Goal: Information Seeking & Learning: Learn about a topic

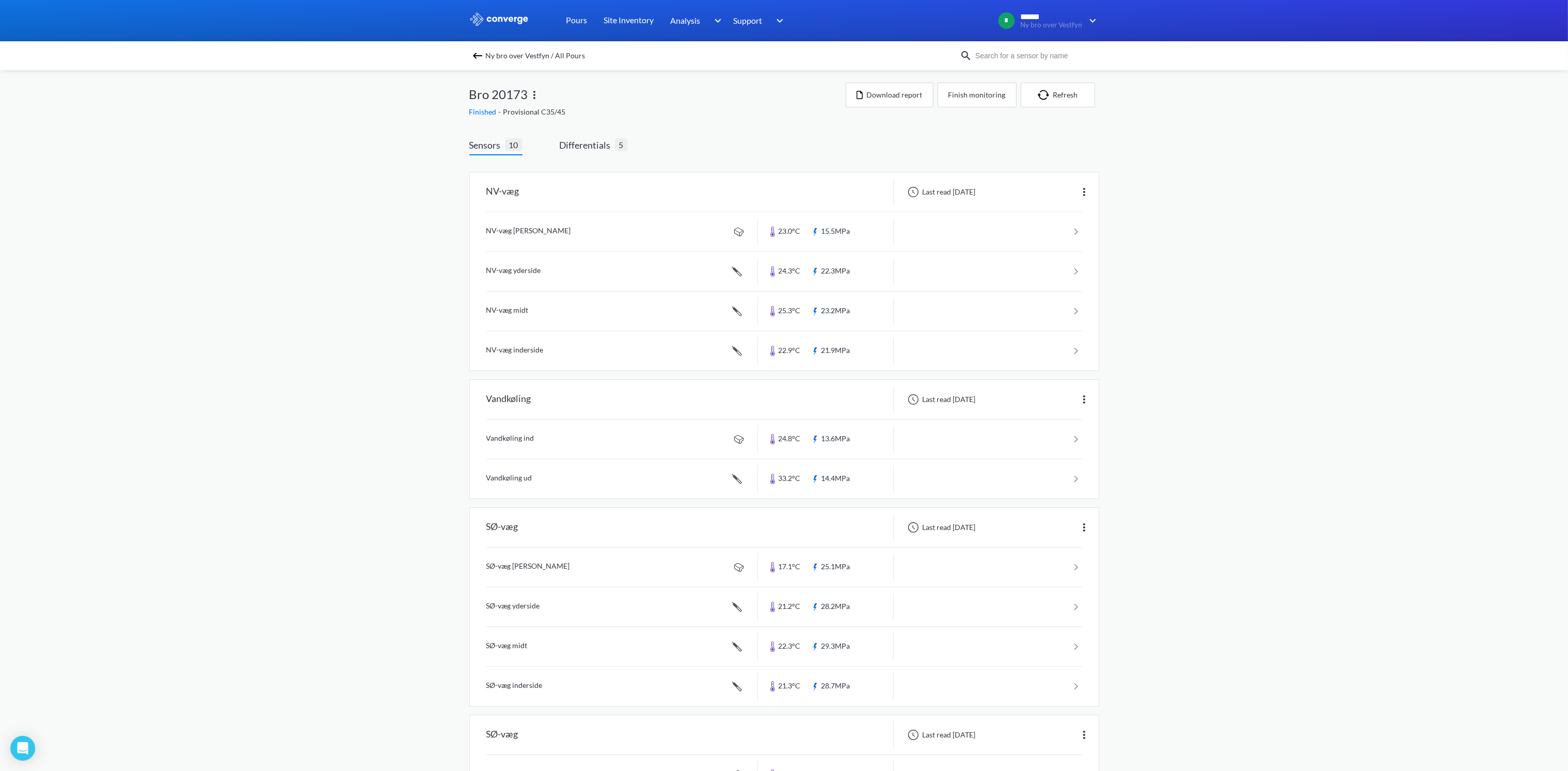
click at [499, 51] on span "Ny bro over Vestfyn / All Pours" at bounding box center [535, 55] width 100 height 14
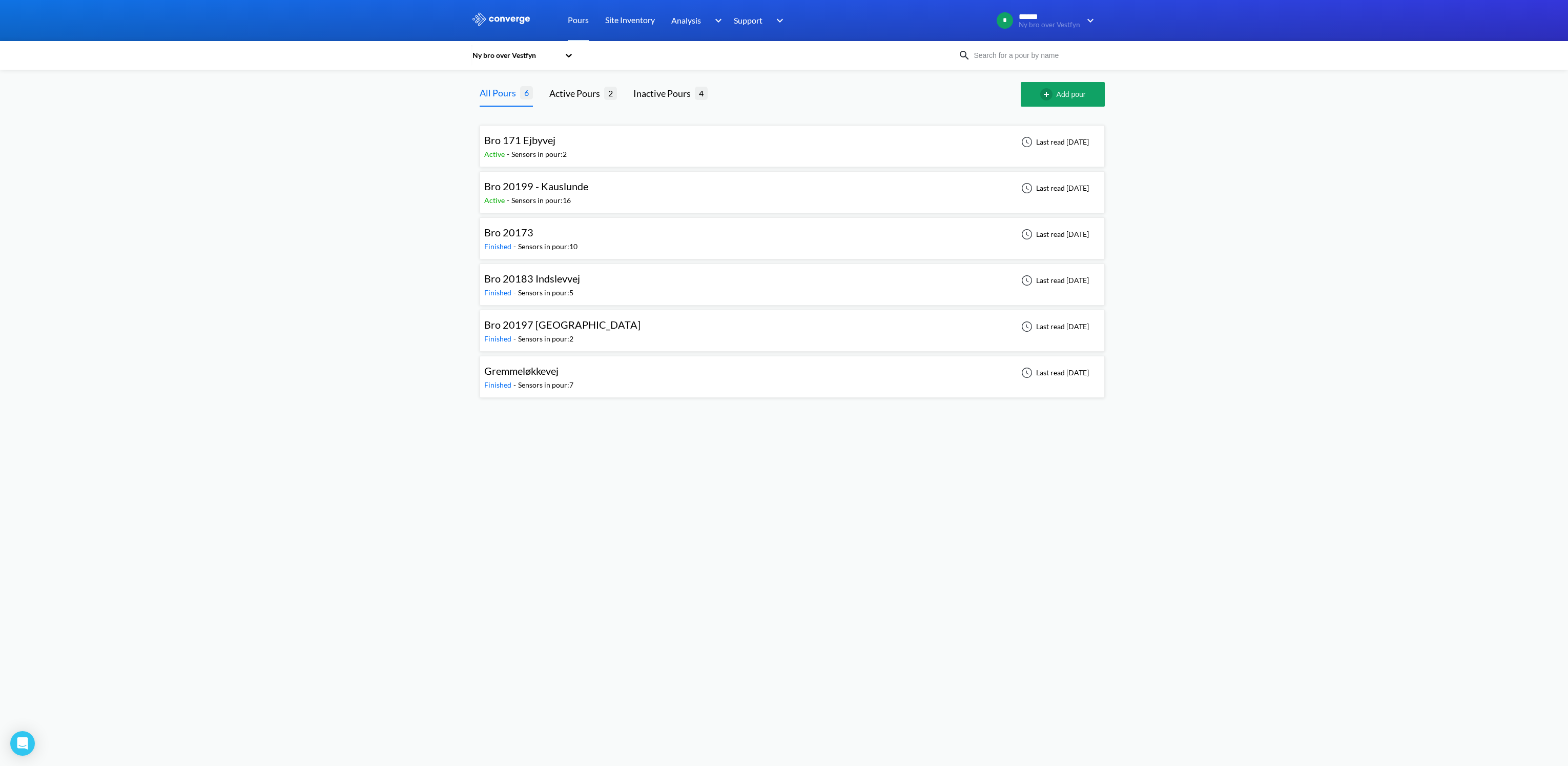
click at [583, 320] on span "Bro 20197 [GEOGRAPHIC_DATA]" at bounding box center [563, 324] width 156 height 12
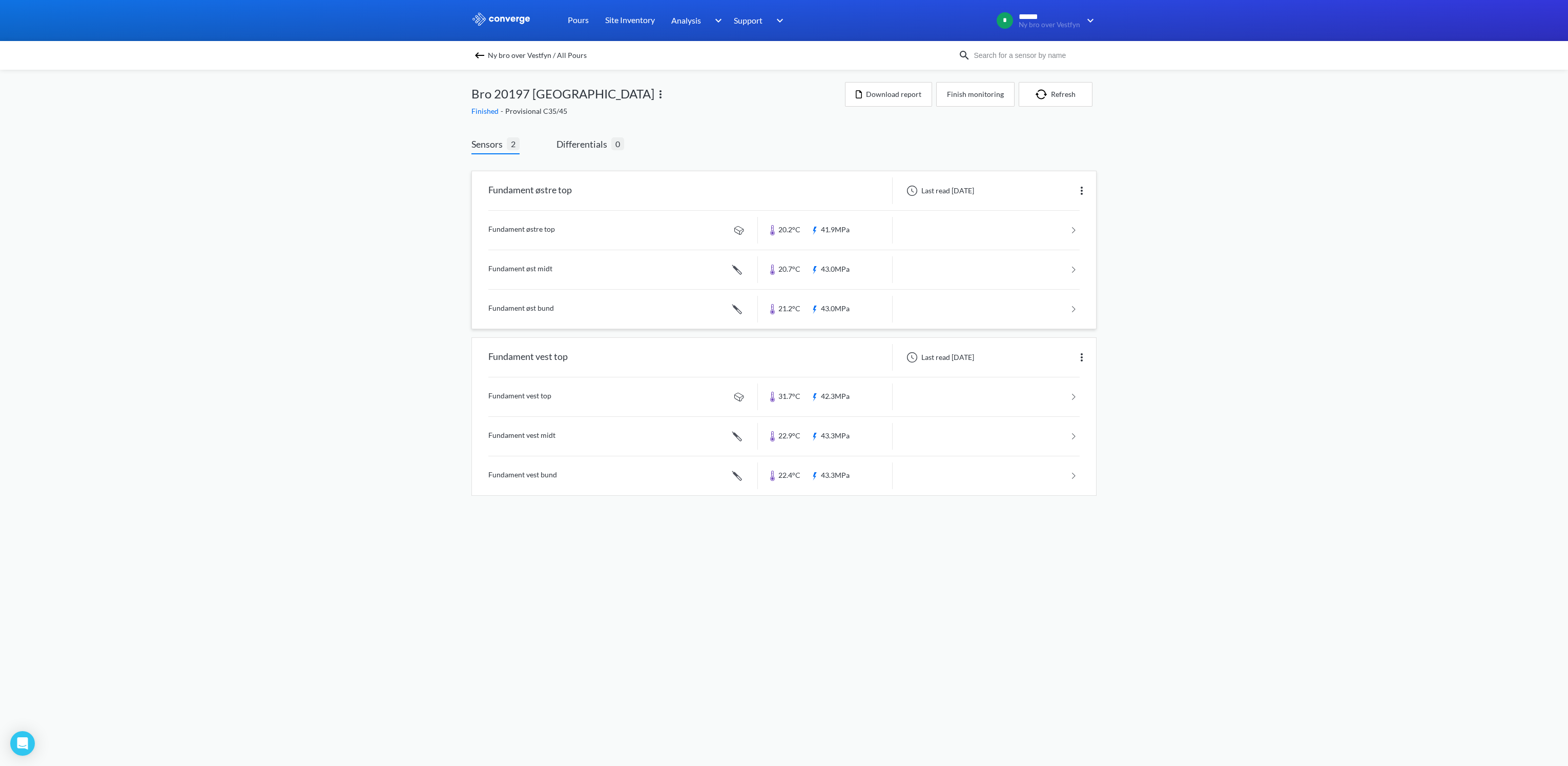
click at [530, 226] on link at bounding box center [784, 230] width 592 height 39
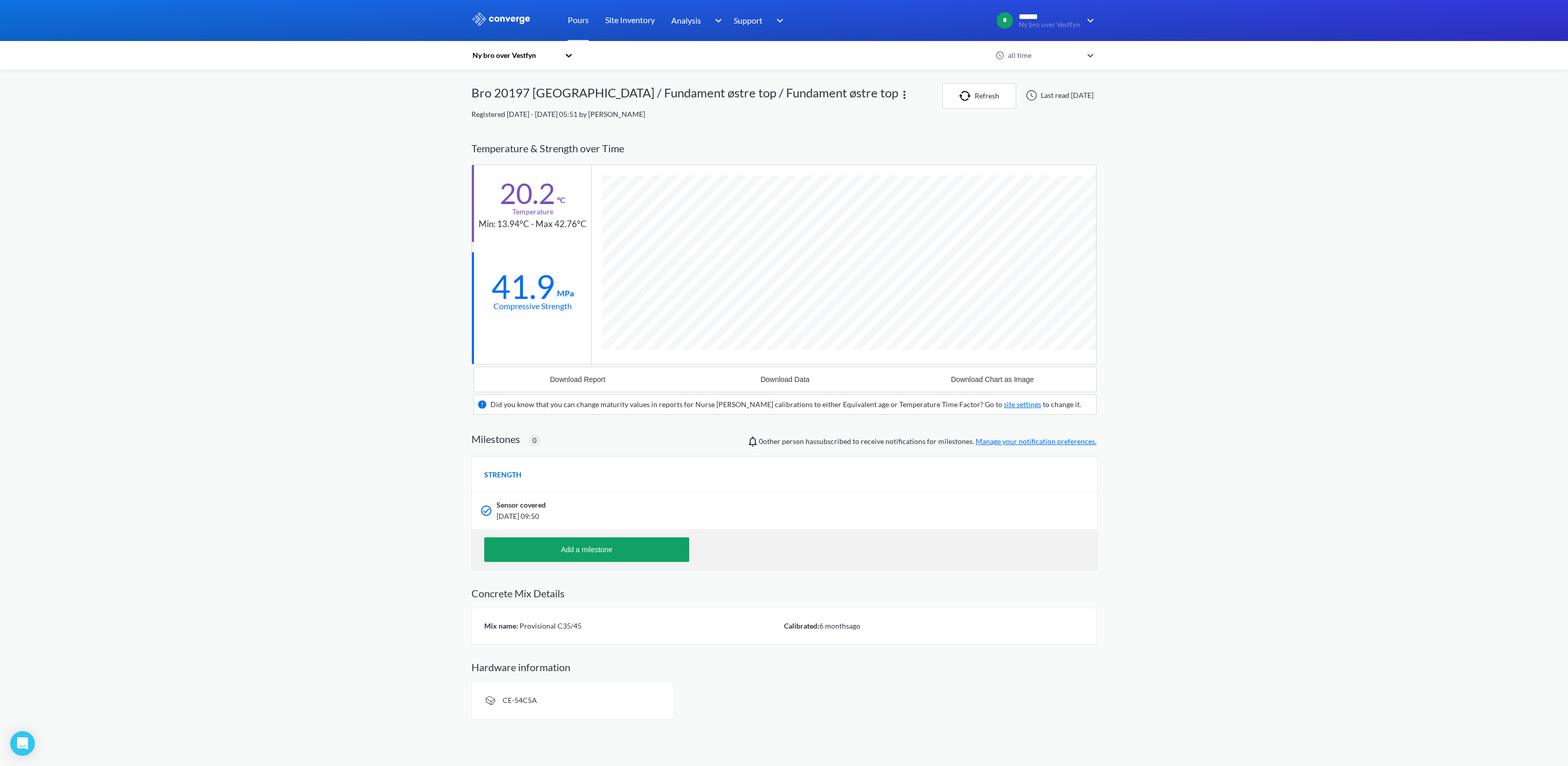
scroll to position [638, 625]
drag, startPoint x: 426, startPoint y: 253, endPoint x: 435, endPoint y: 253, distance: 9.0
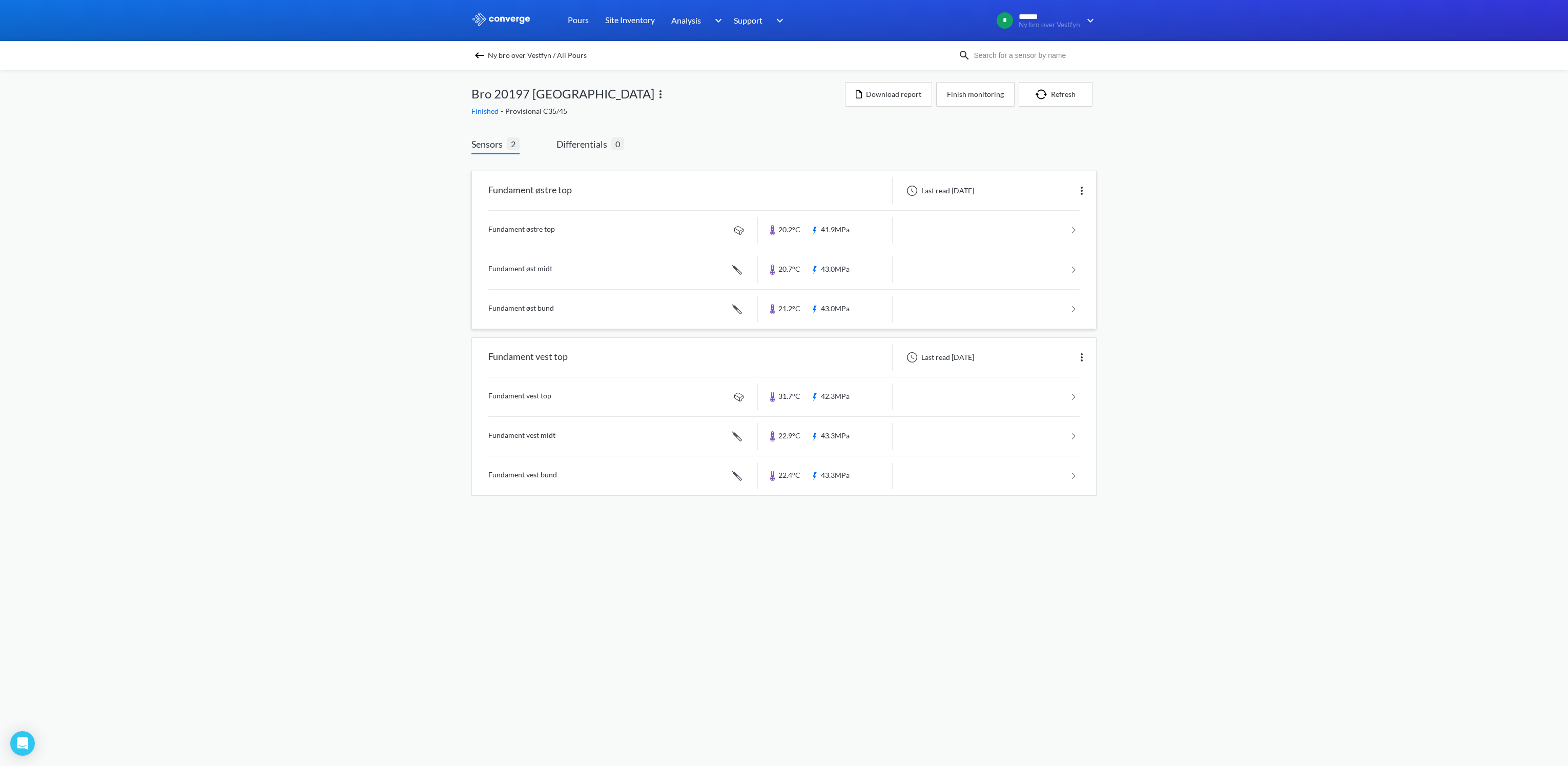
click at [539, 269] on link at bounding box center [784, 270] width 592 height 39
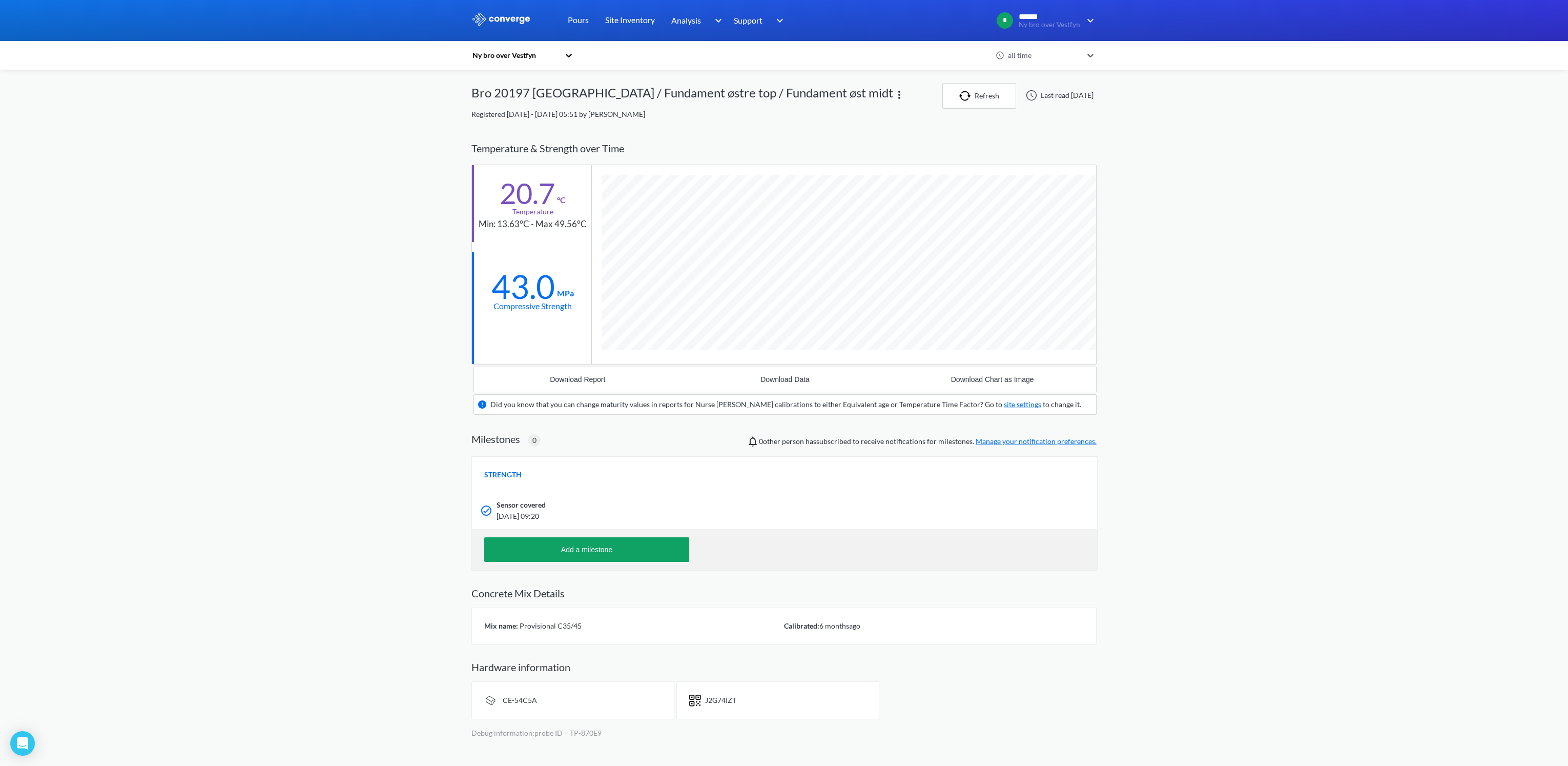
scroll to position [657, 625]
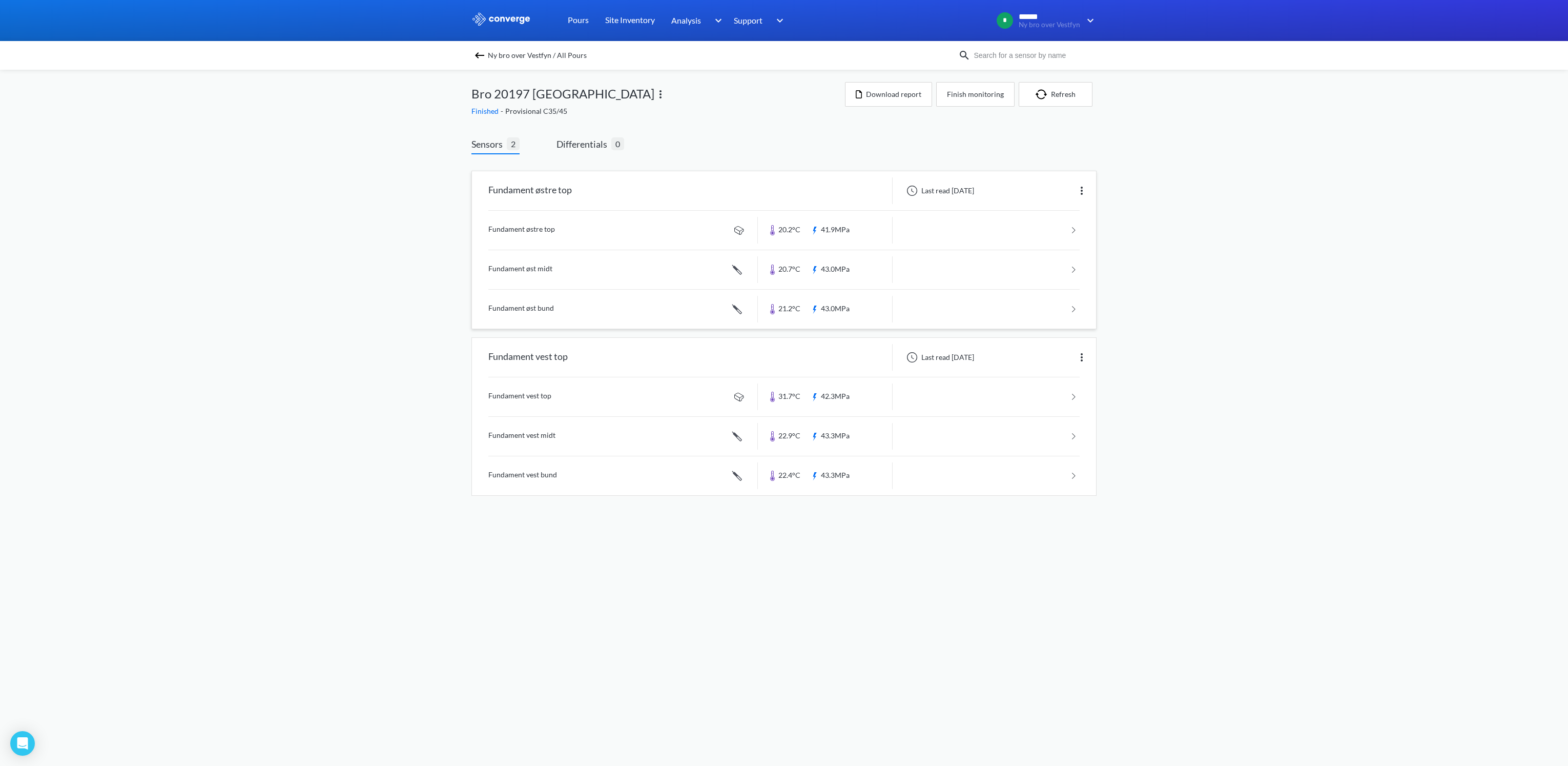
click at [520, 305] on link at bounding box center [784, 309] width 592 height 39
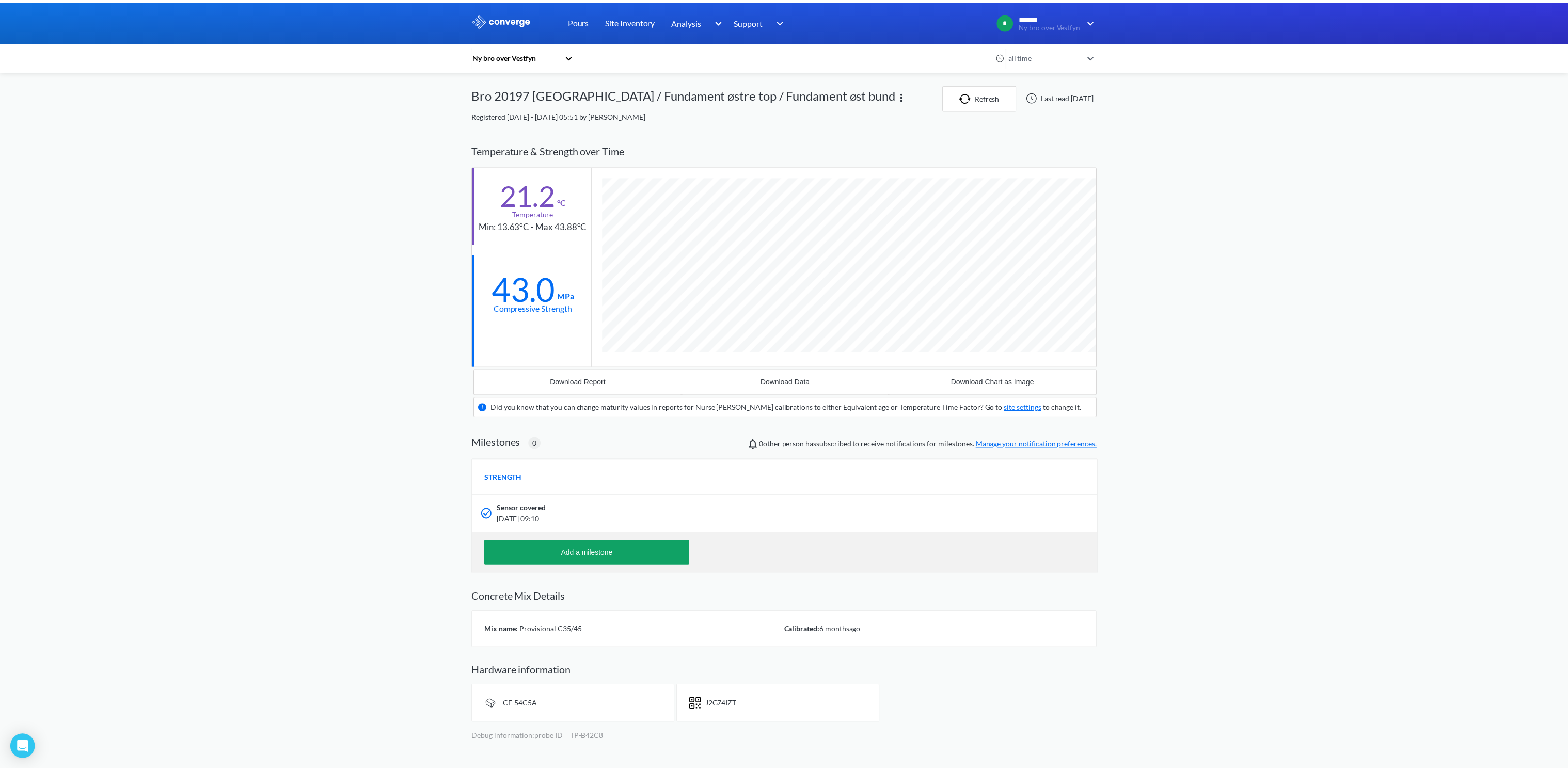
scroll to position [661, 629]
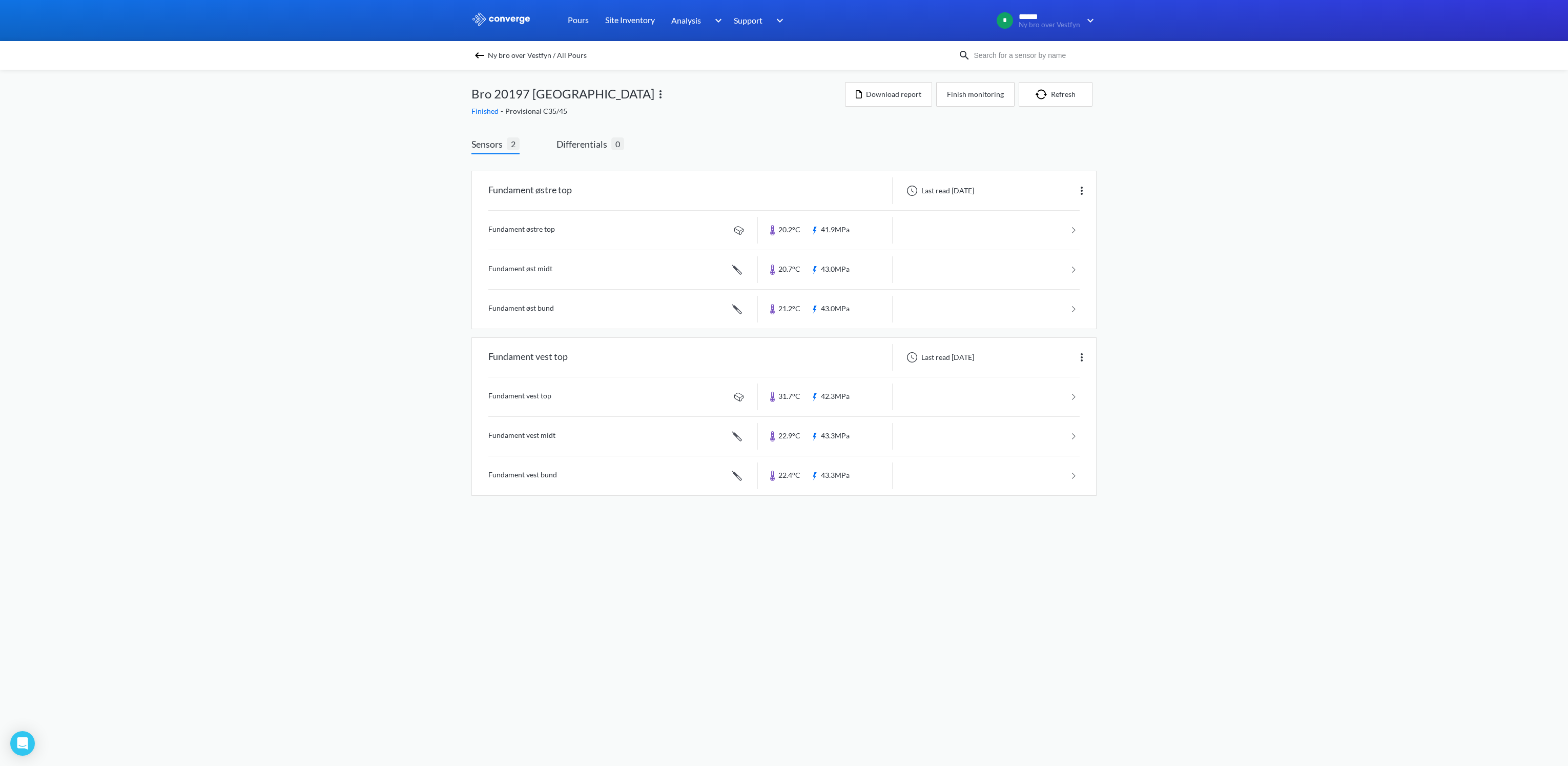
click at [485, 50] on div "Ny bro over Vestfyn / All Pours" at bounding box center [714, 55] width 487 height 14
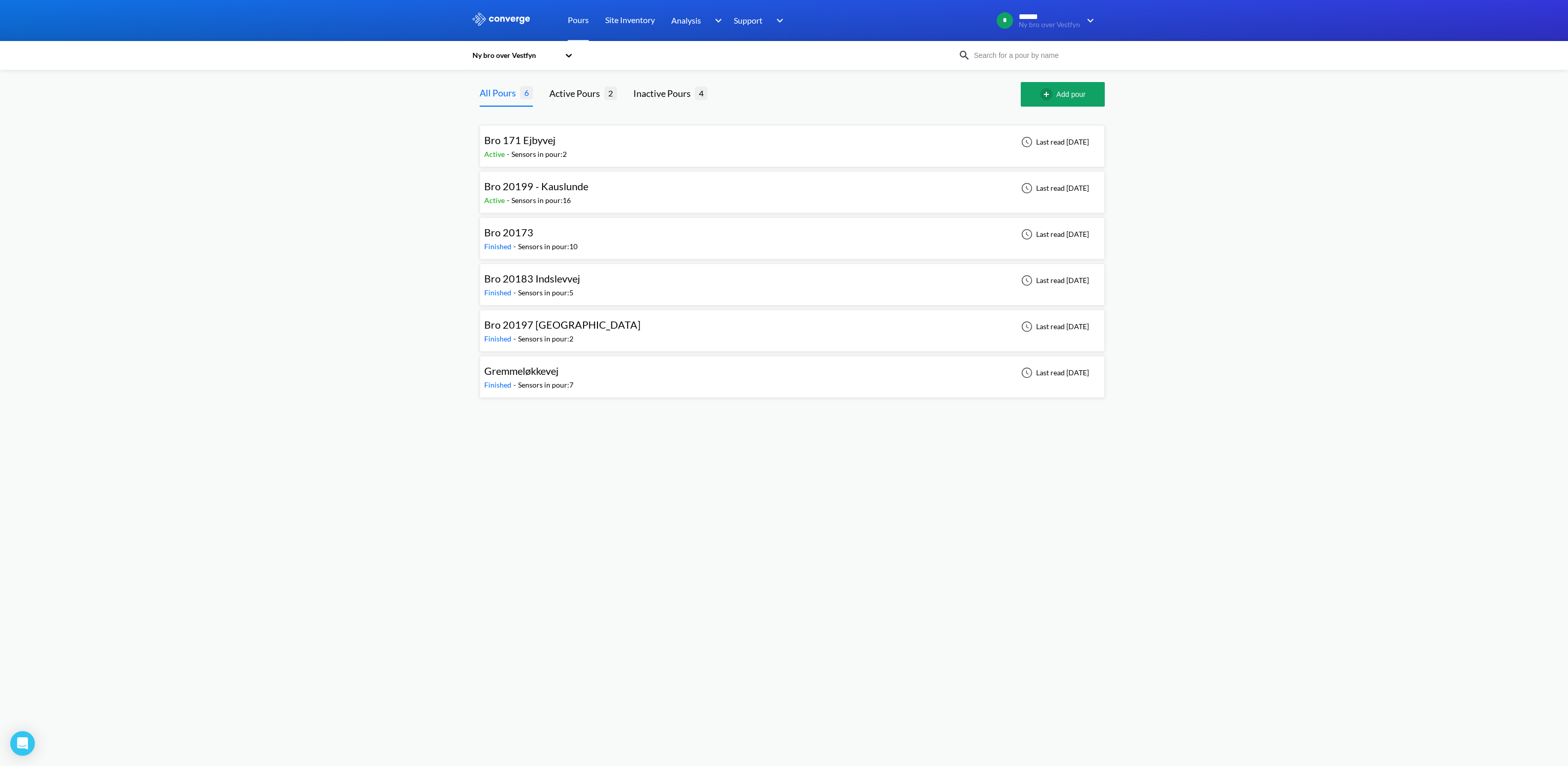
click at [523, 231] on span "Bro 20173" at bounding box center [509, 232] width 49 height 12
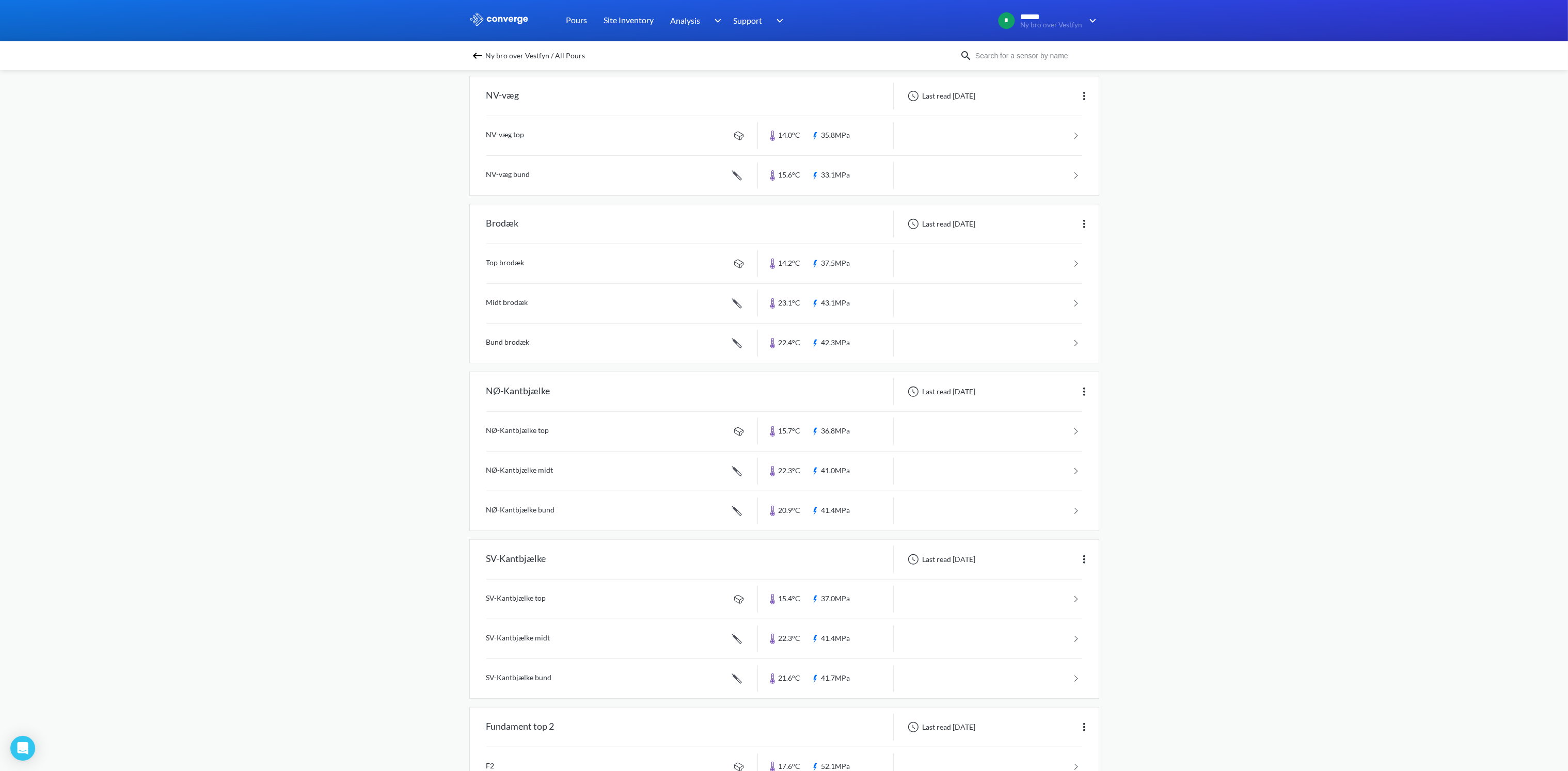
scroll to position [774, 0]
click at [512, 296] on link at bounding box center [784, 297] width 596 height 39
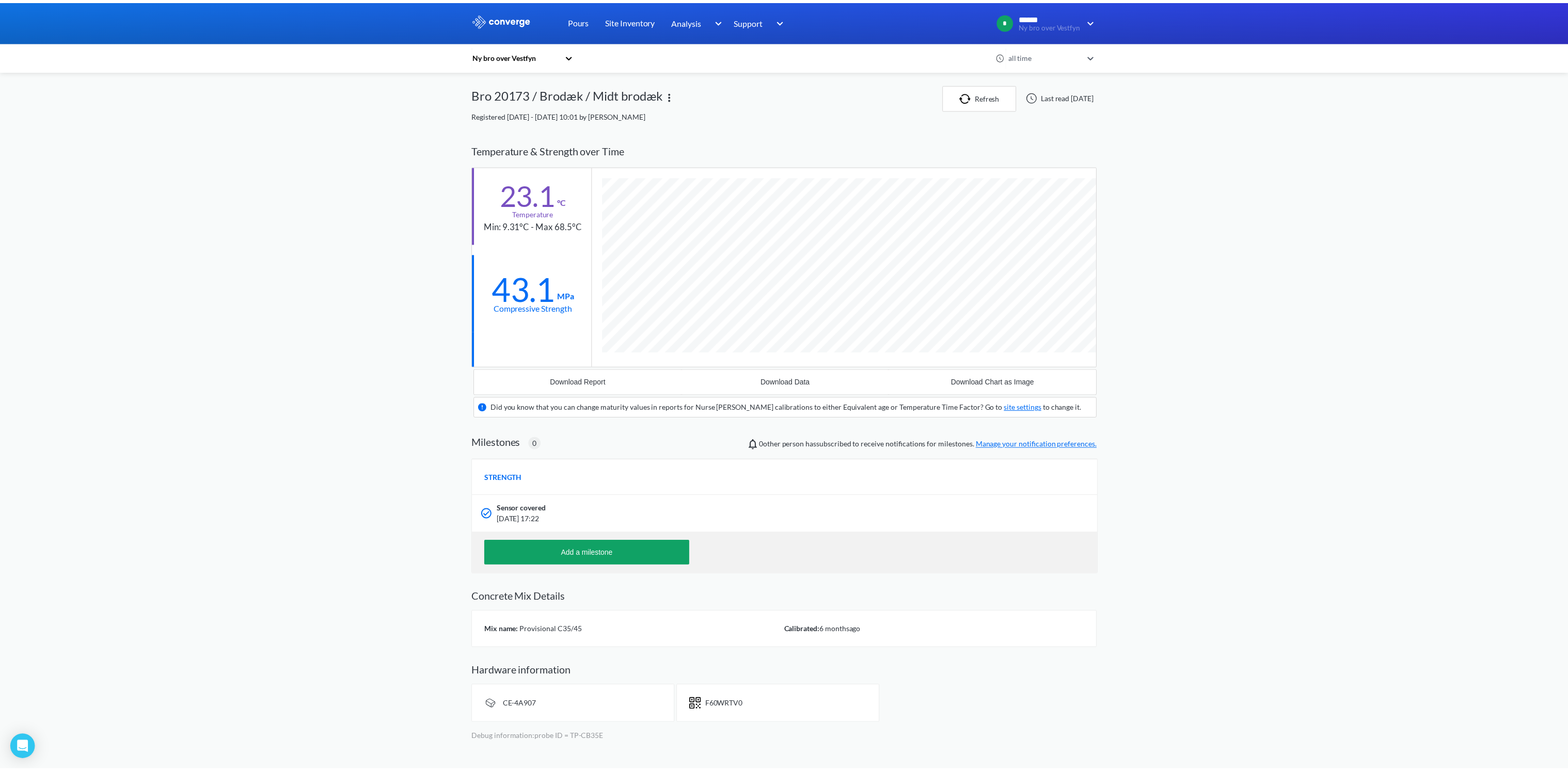
scroll to position [661, 629]
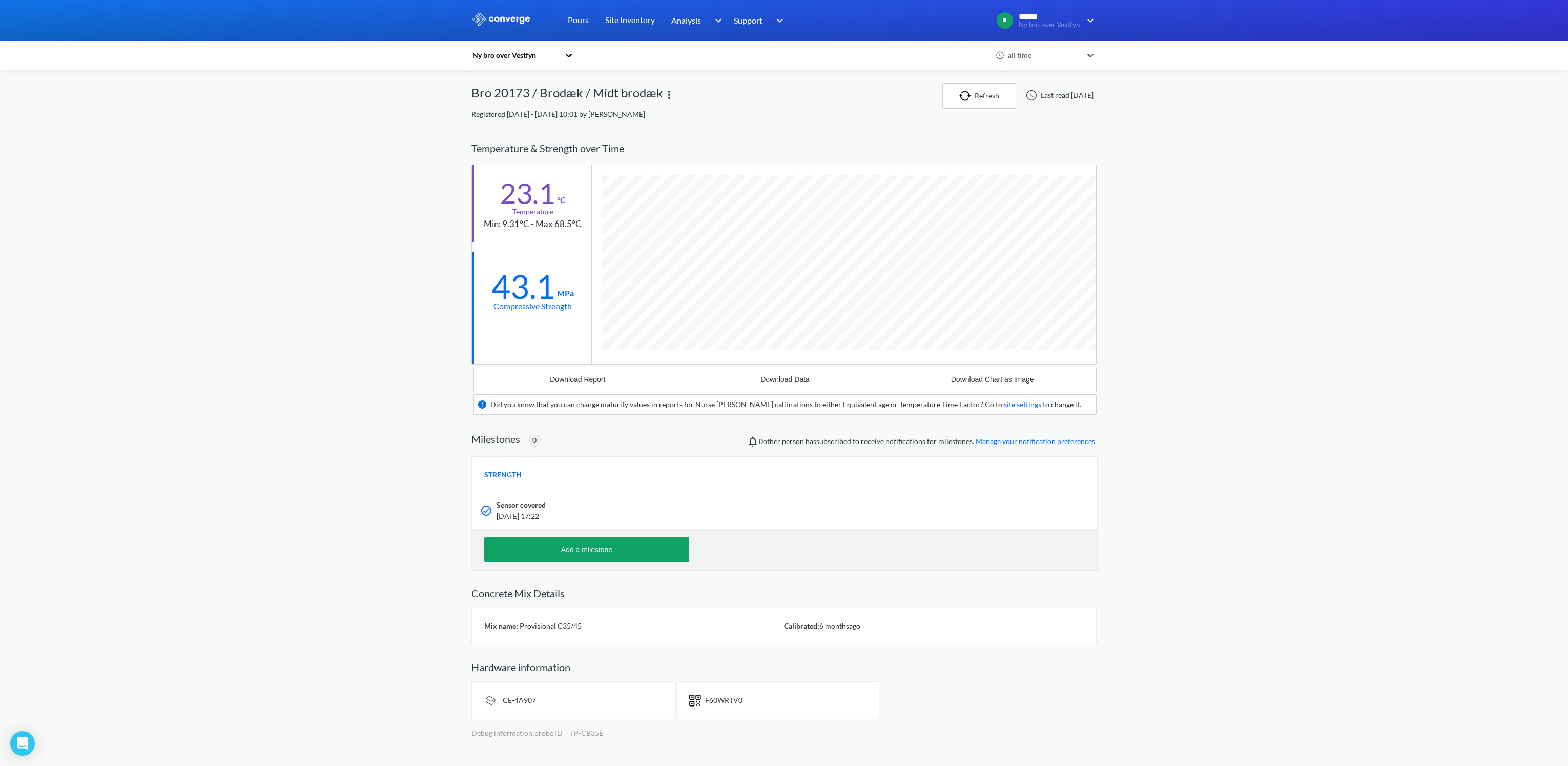
click at [435, 264] on div "MENU Ny bro over Vestfyn Pours Site Inventory Analysis Concrete Performance BIM…" at bounding box center [784, 373] width 1568 height 746
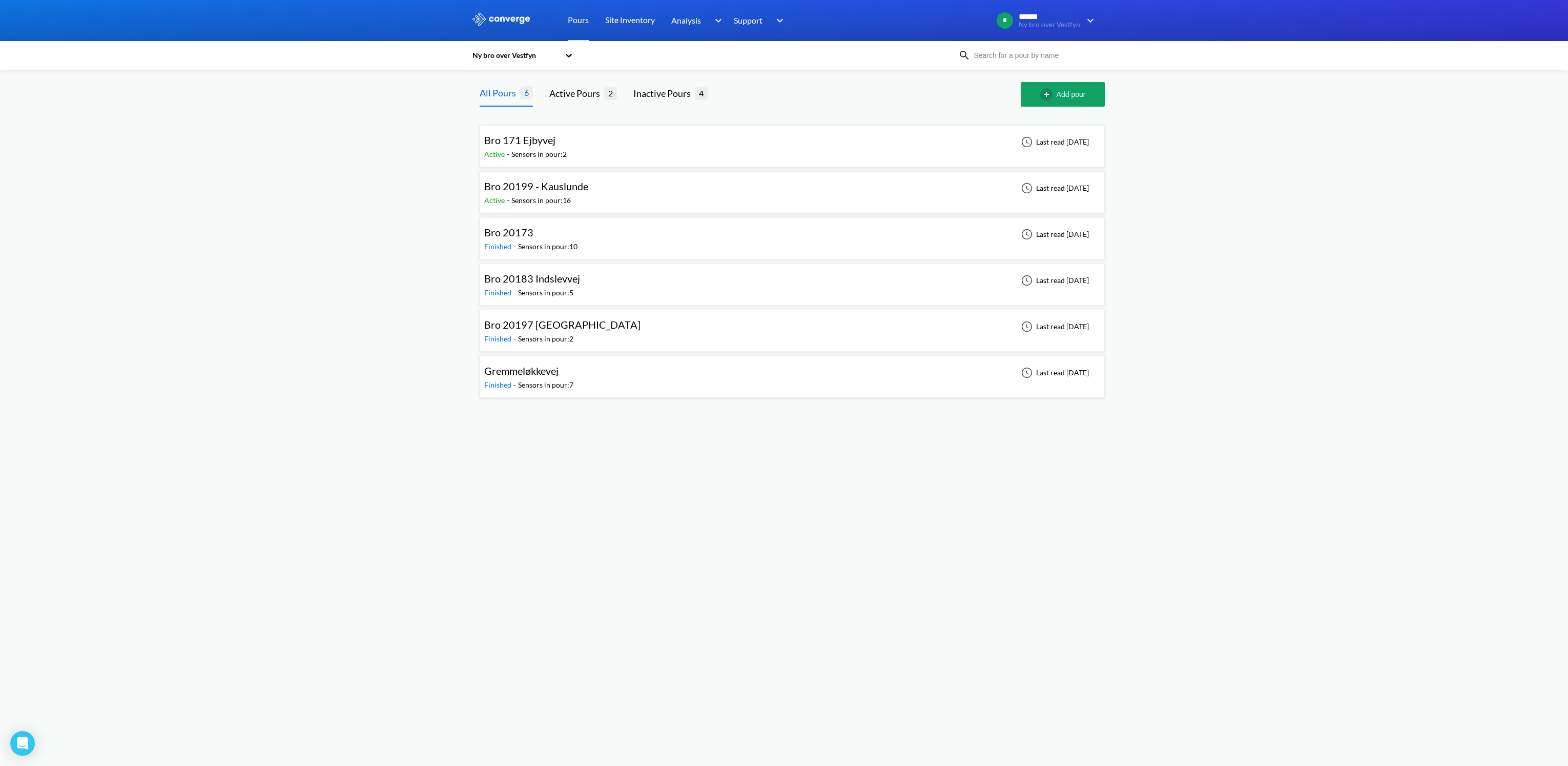
click at [548, 276] on span "Bro 20183 Indslevvej" at bounding box center [532, 278] width 96 height 12
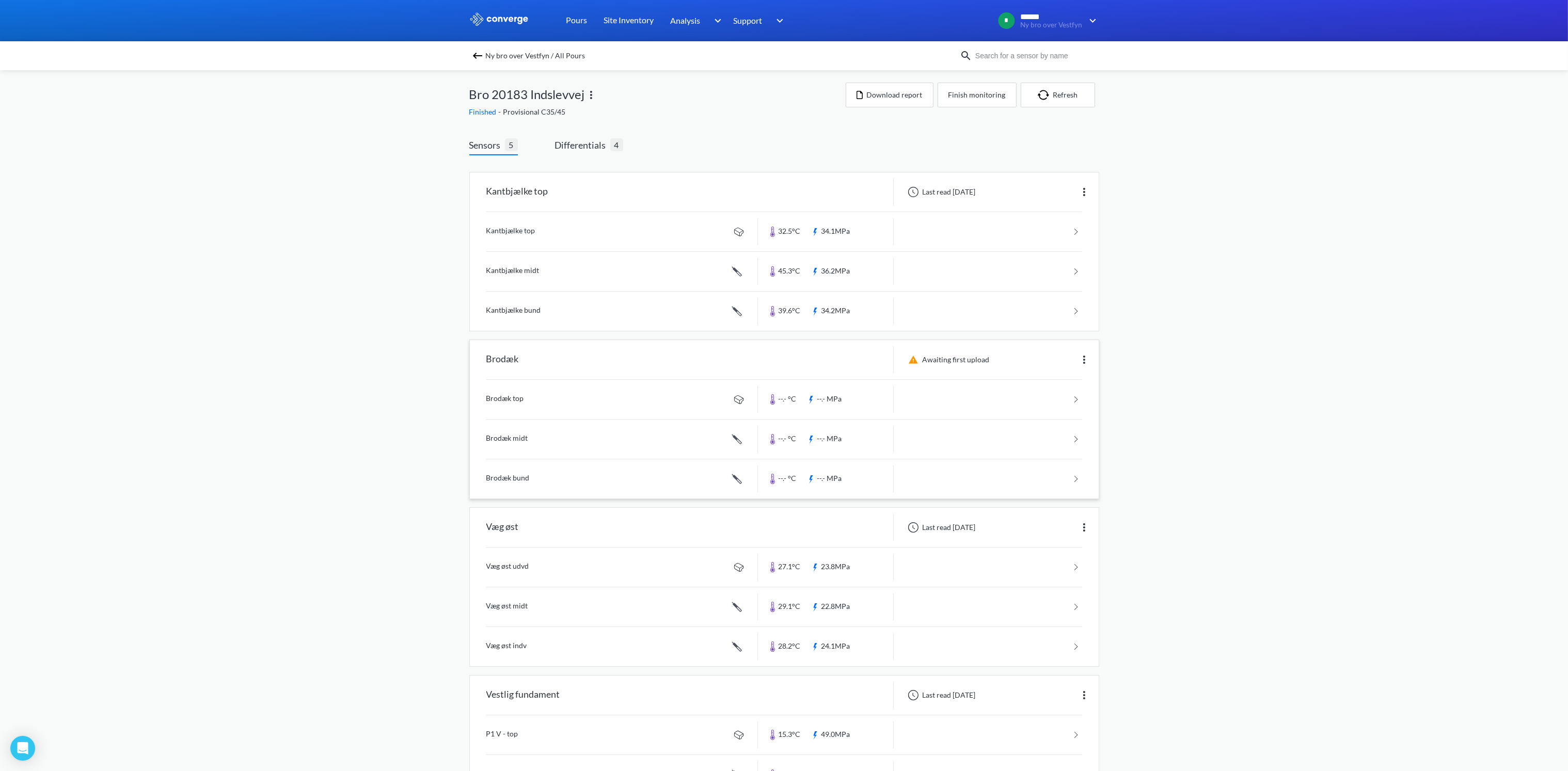
click at [509, 438] on link at bounding box center [784, 439] width 596 height 39
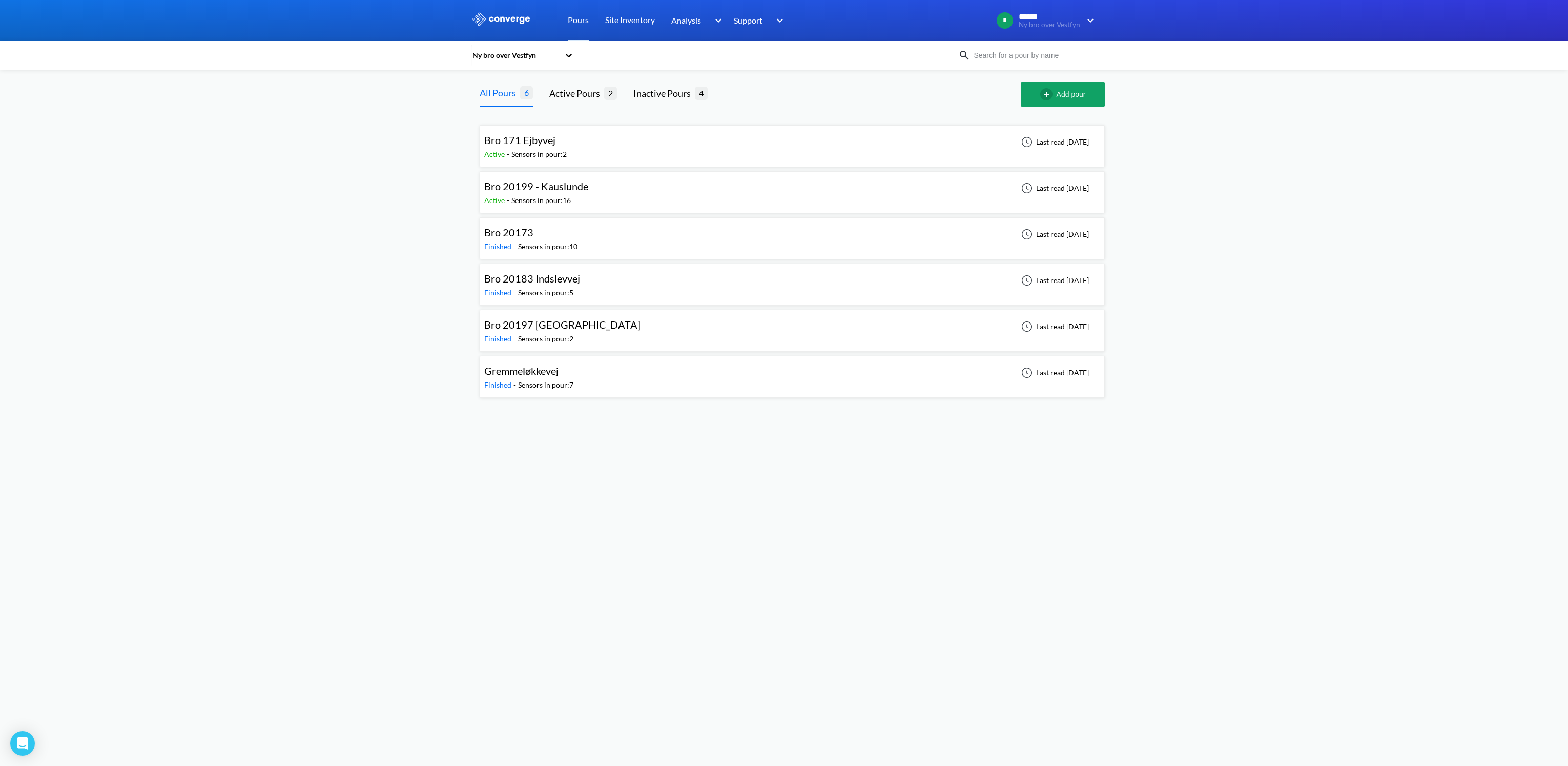
click at [559, 280] on span "Bro 20183 Indslevvej" at bounding box center [532, 278] width 96 height 12
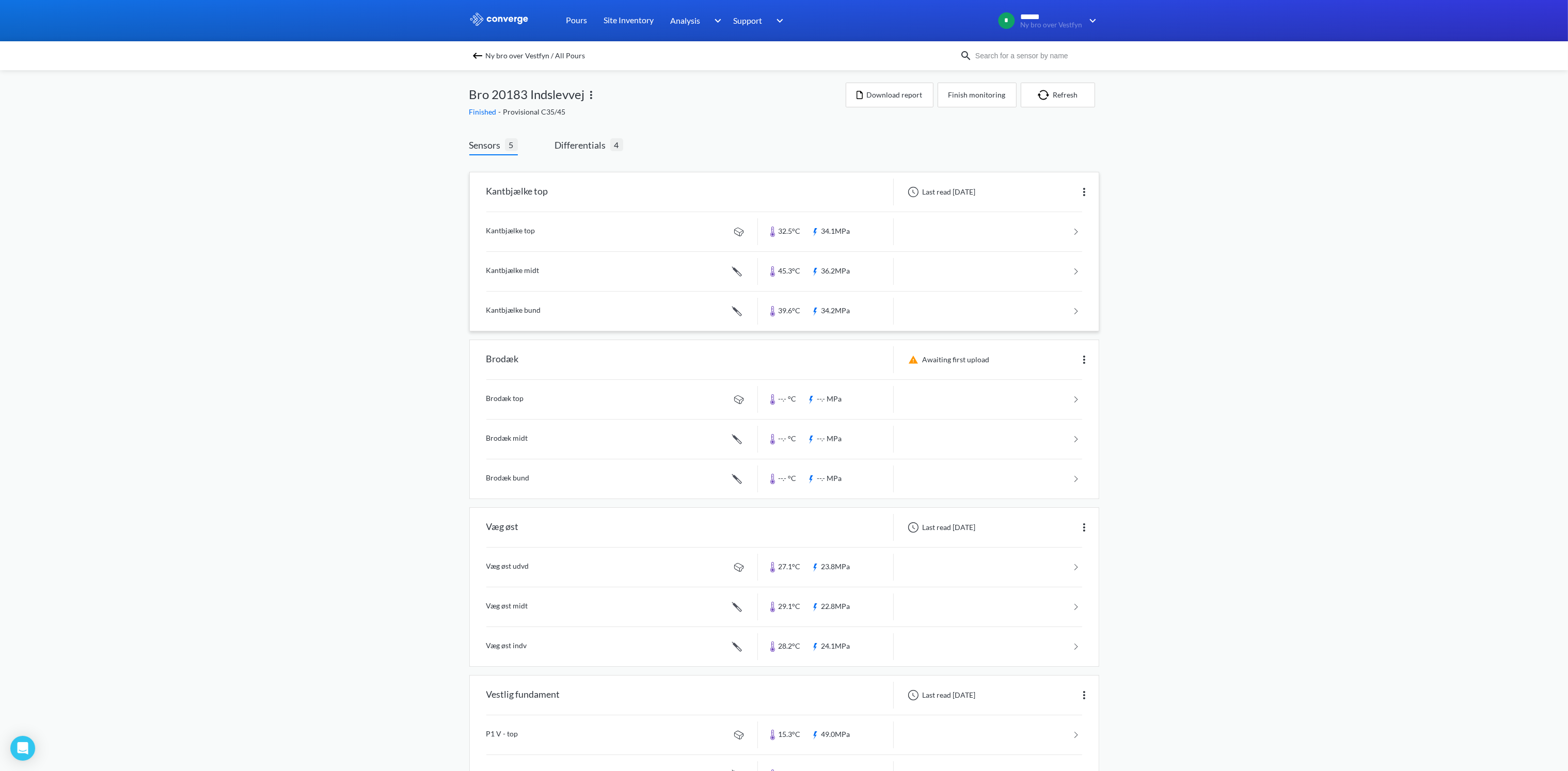
click at [519, 268] on link at bounding box center [784, 272] width 596 height 39
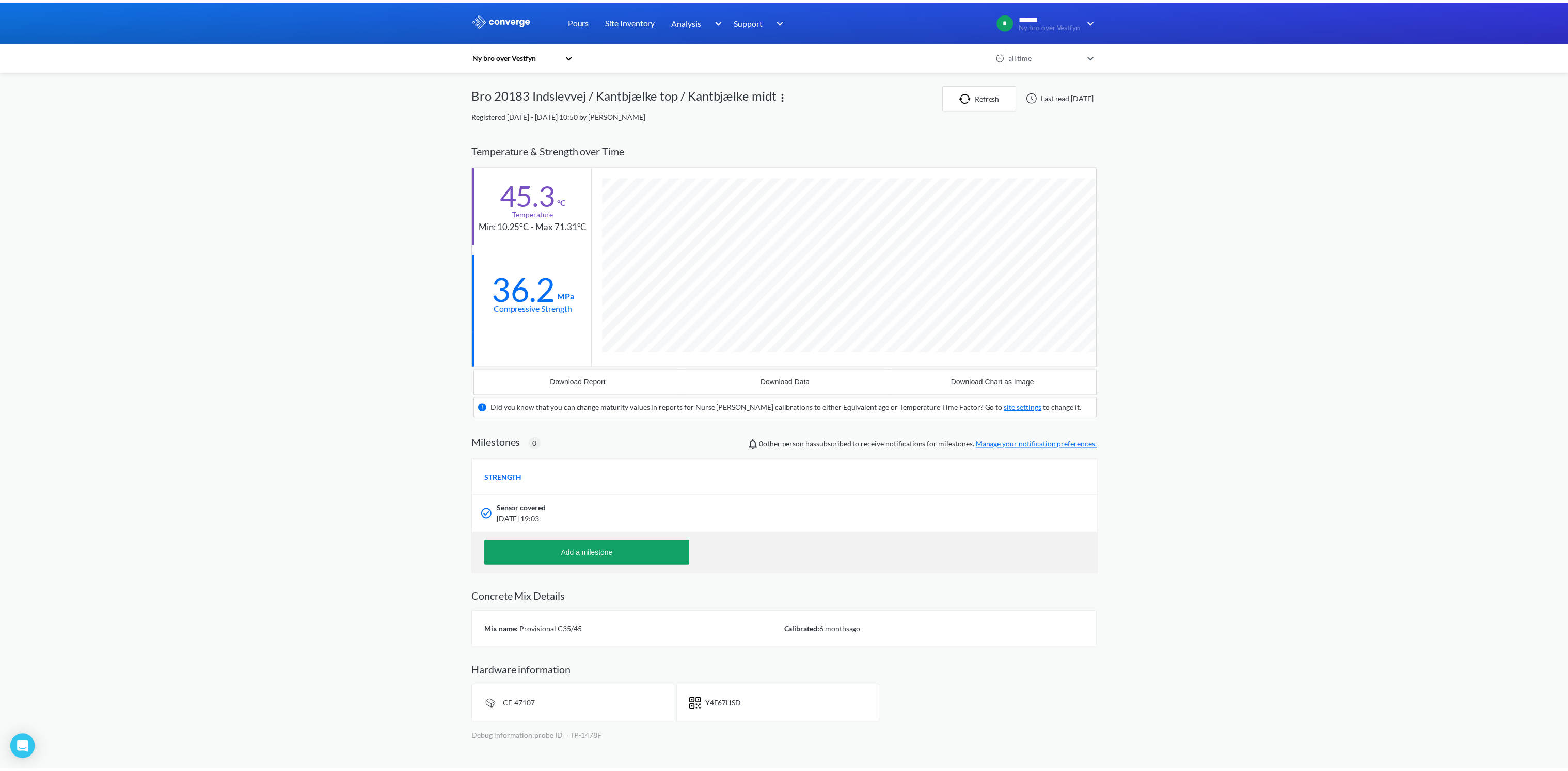
scroll to position [661, 629]
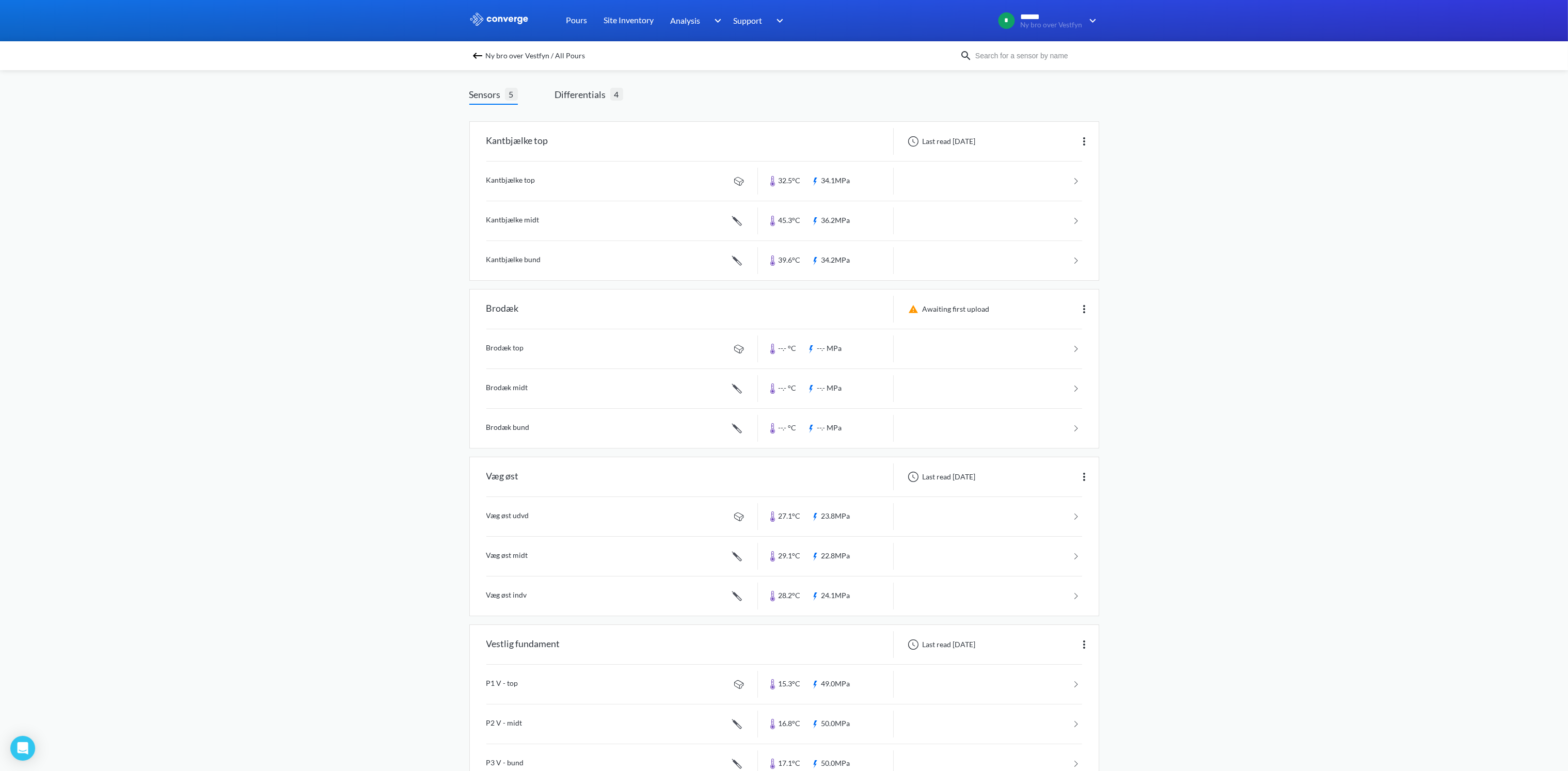
scroll to position [77, 0]
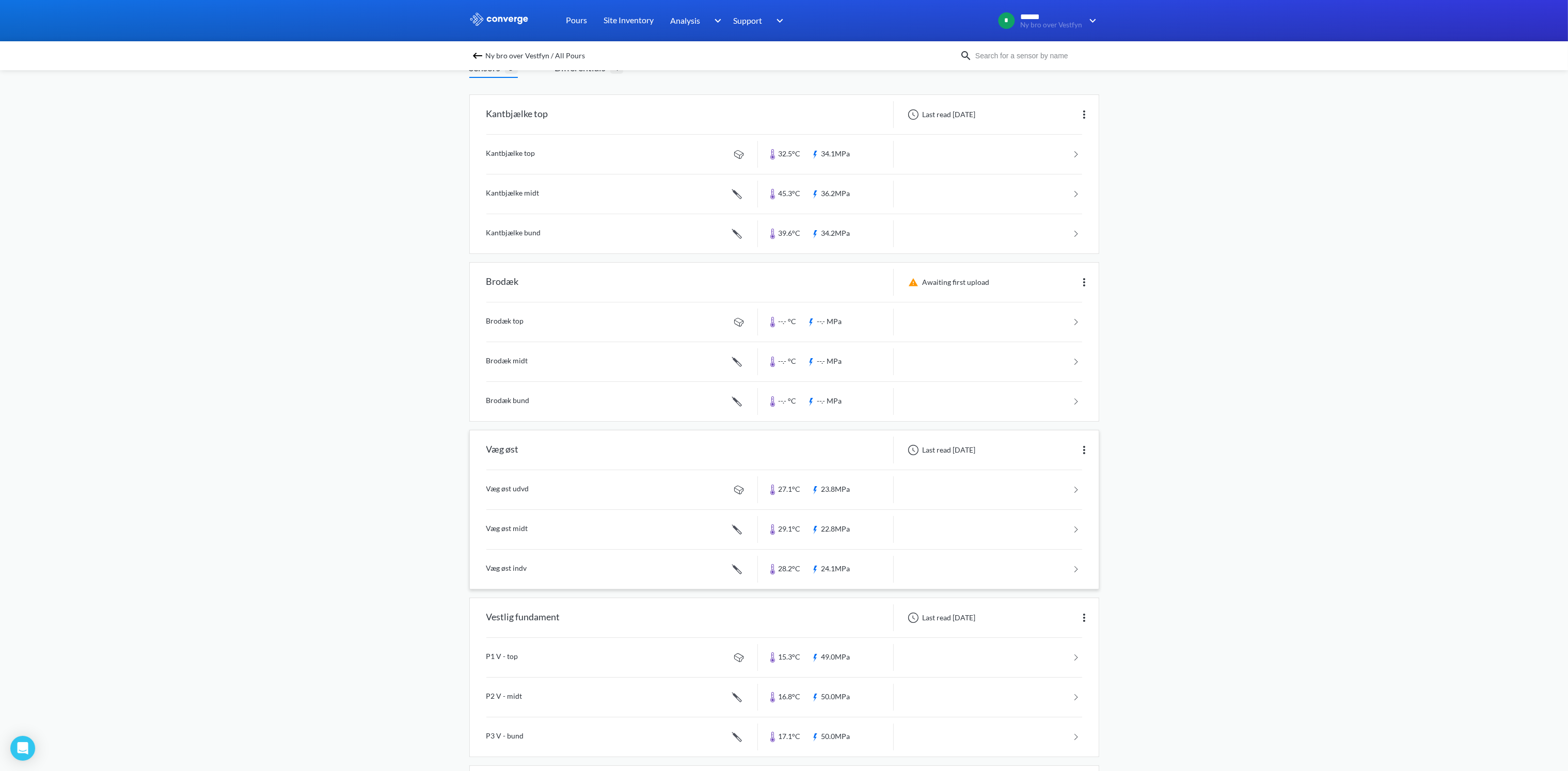
click at [515, 531] on link at bounding box center [784, 529] width 596 height 39
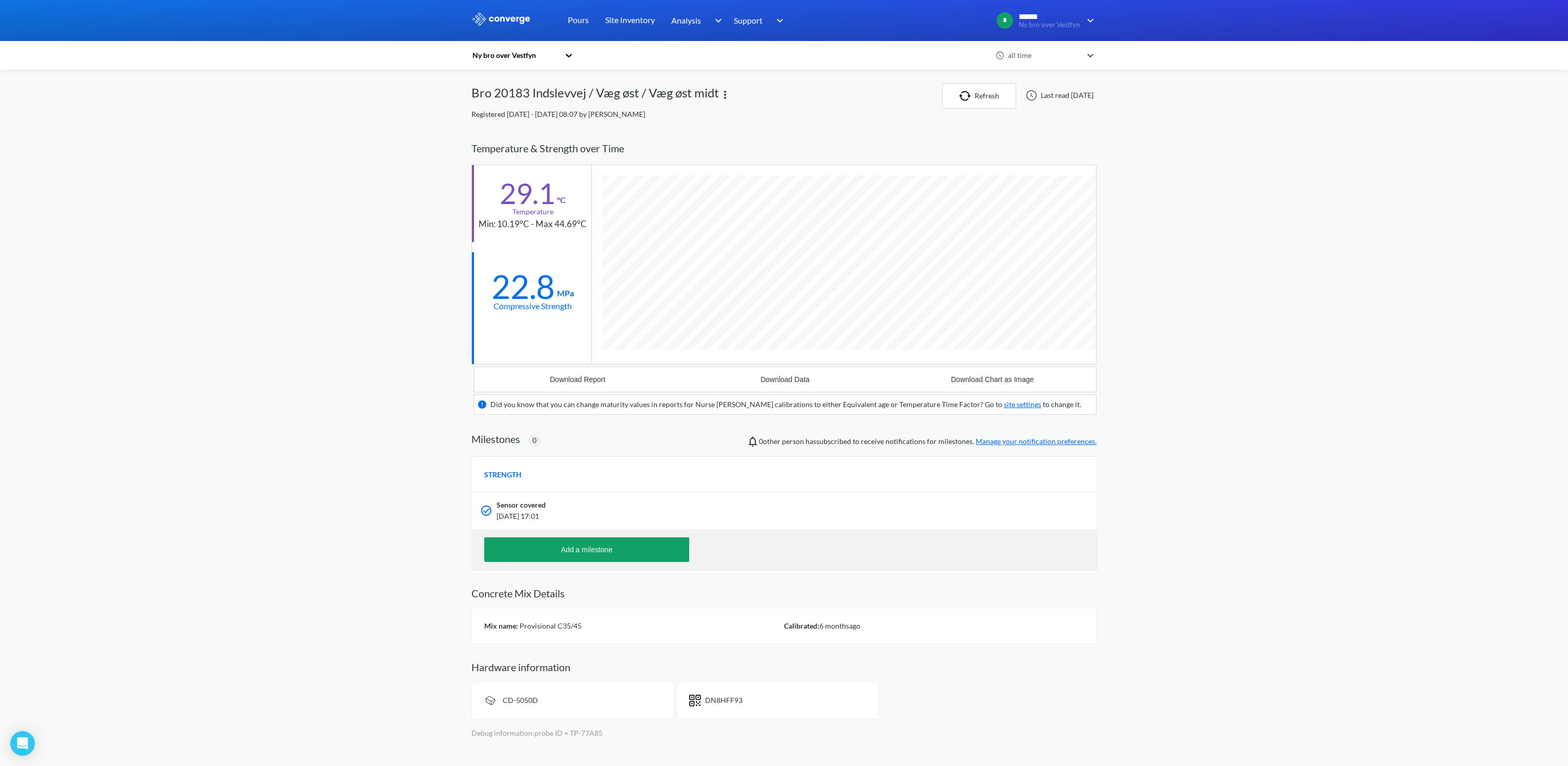
scroll to position [657, 625]
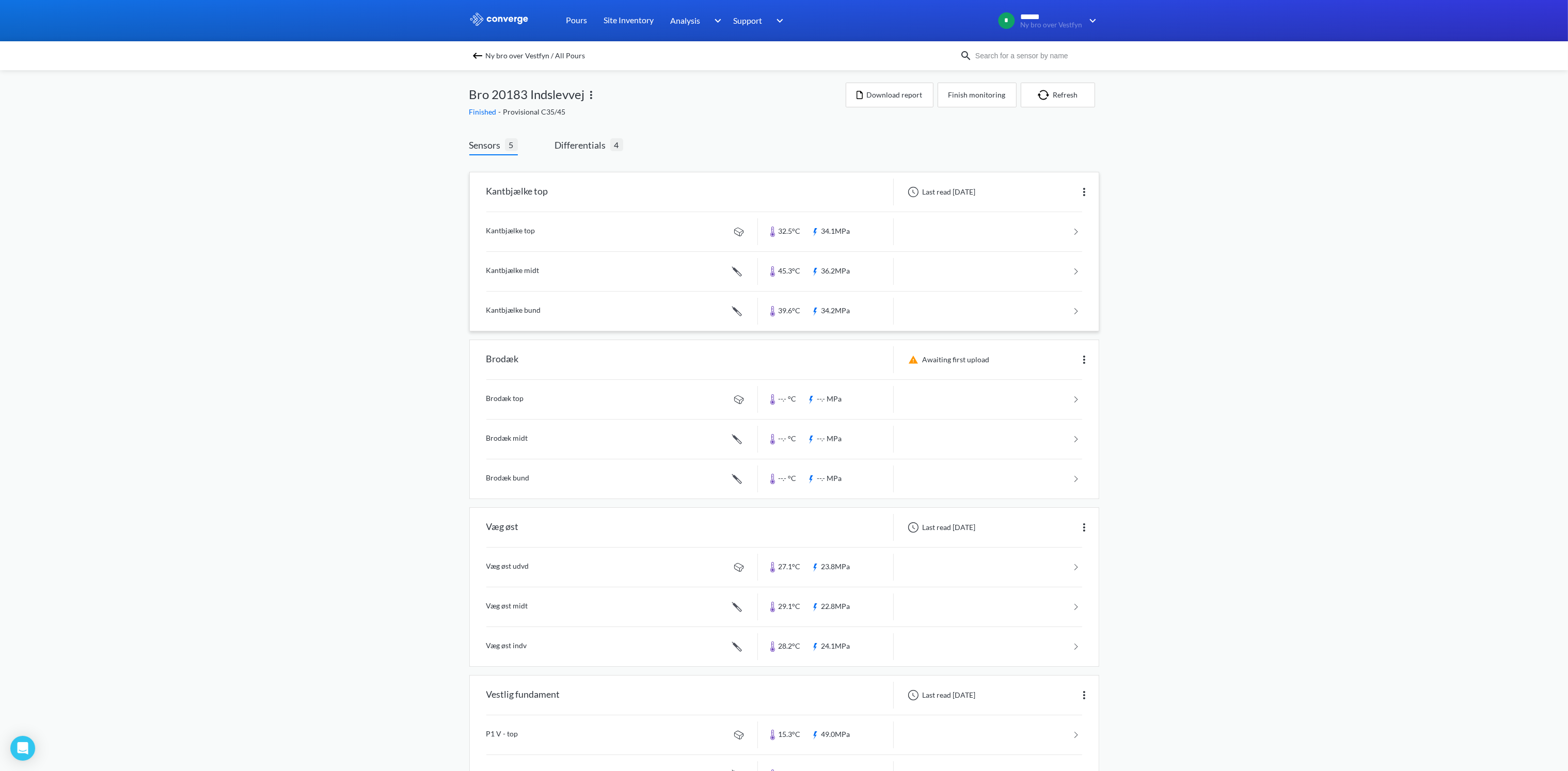
click at [516, 269] on link at bounding box center [784, 272] width 596 height 39
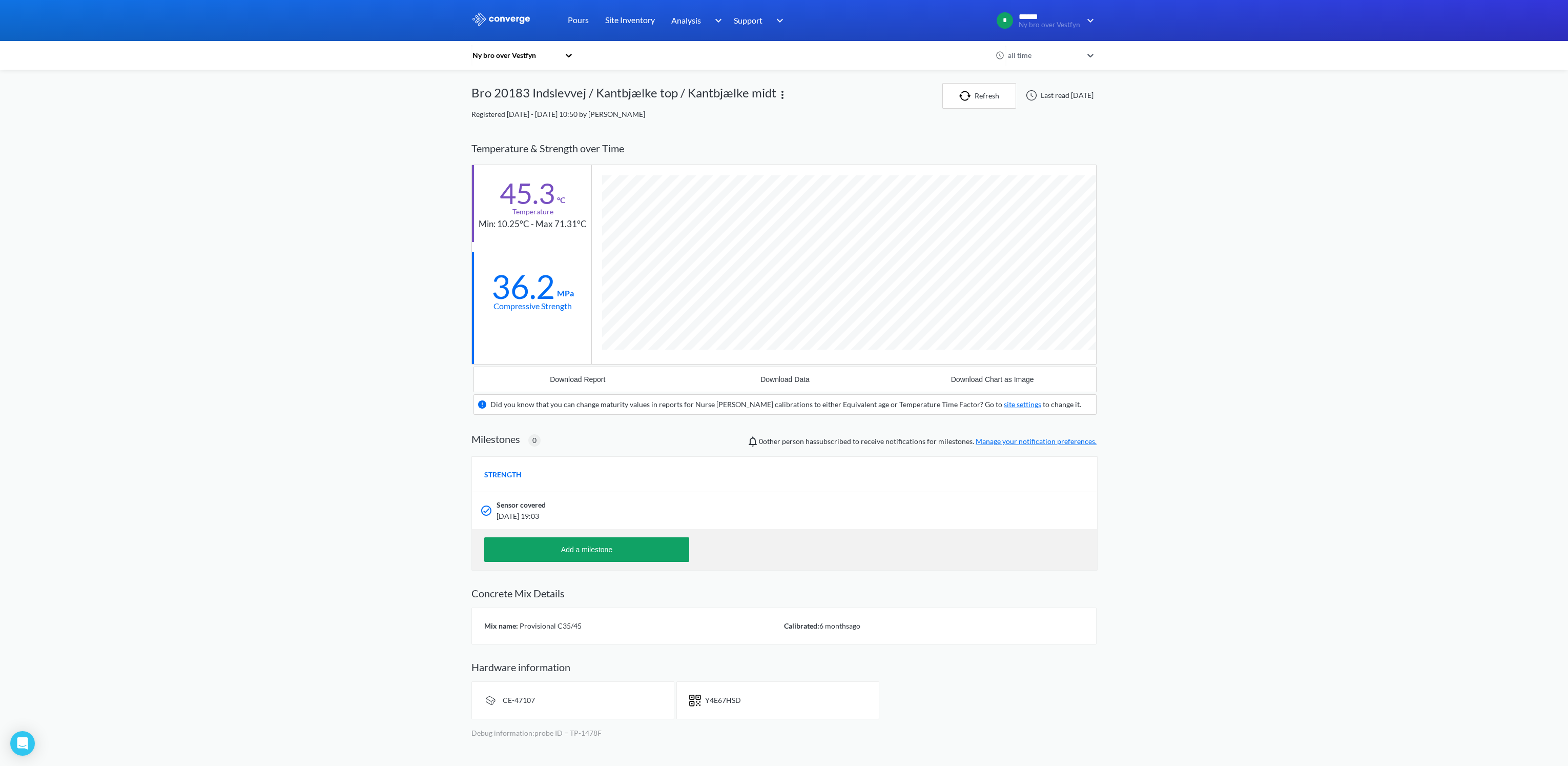
scroll to position [657, 625]
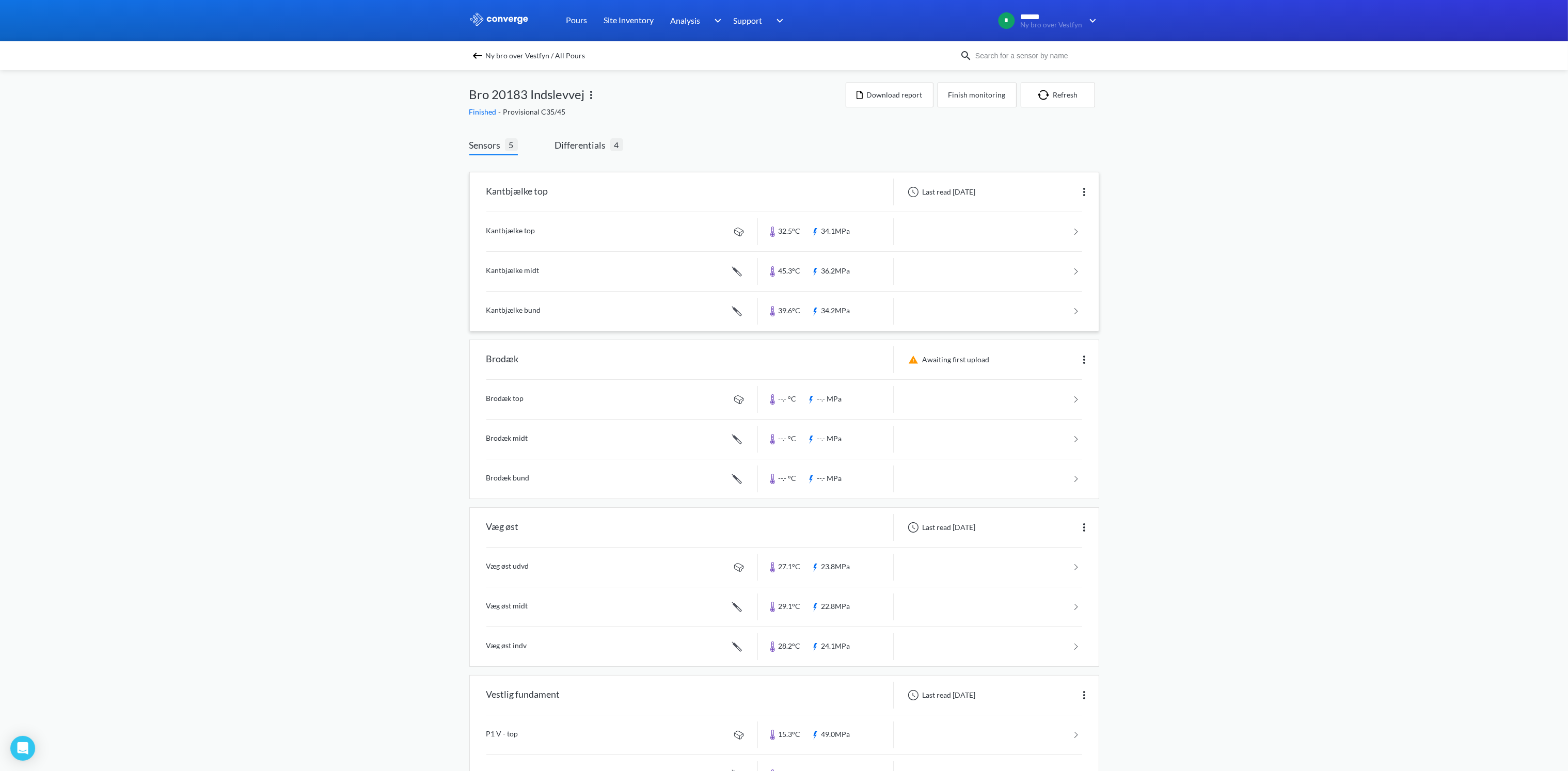
click at [518, 228] on link at bounding box center [784, 232] width 596 height 39
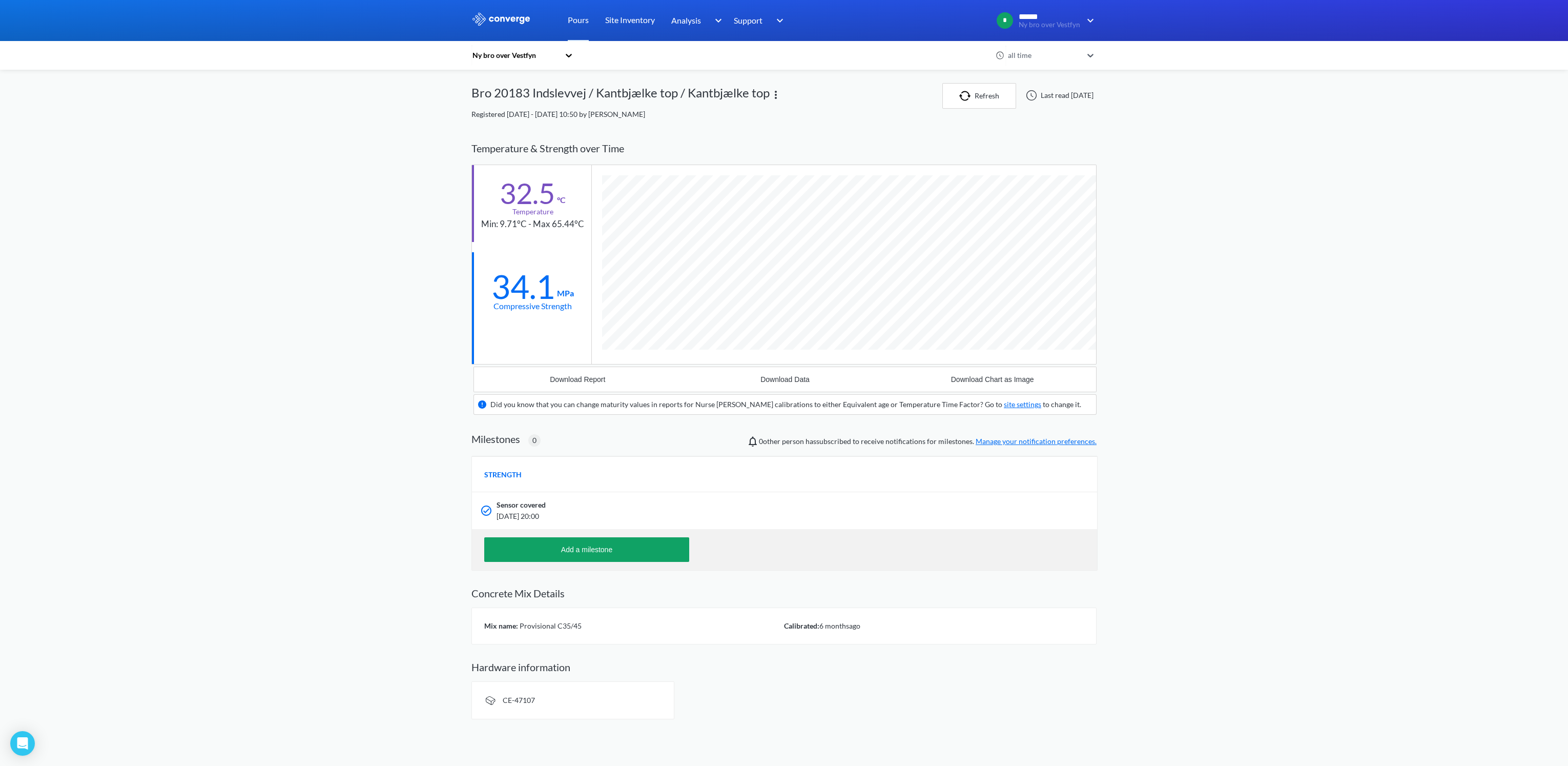
scroll to position [638, 625]
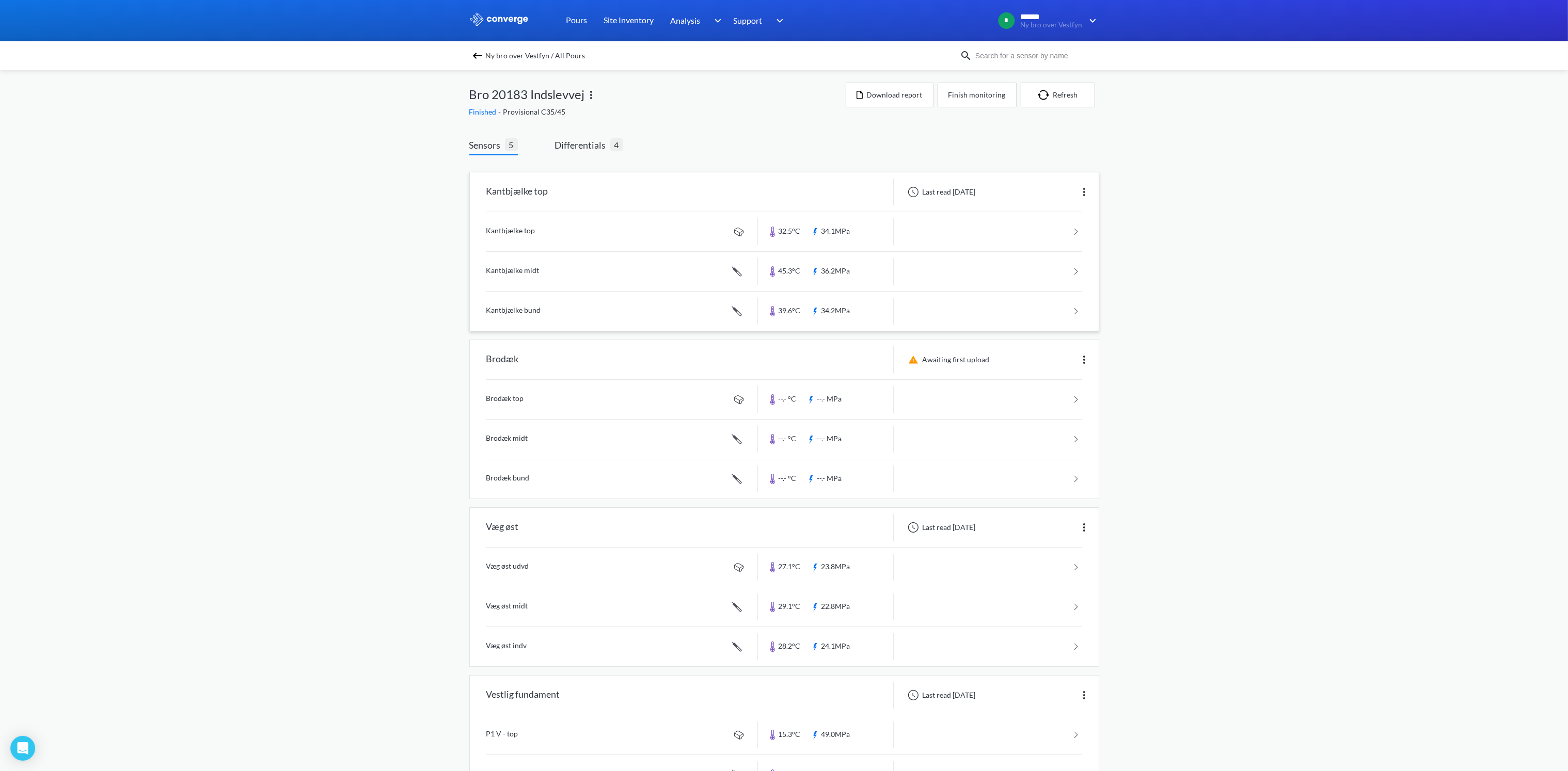
click at [550, 311] on link at bounding box center [784, 311] width 596 height 39
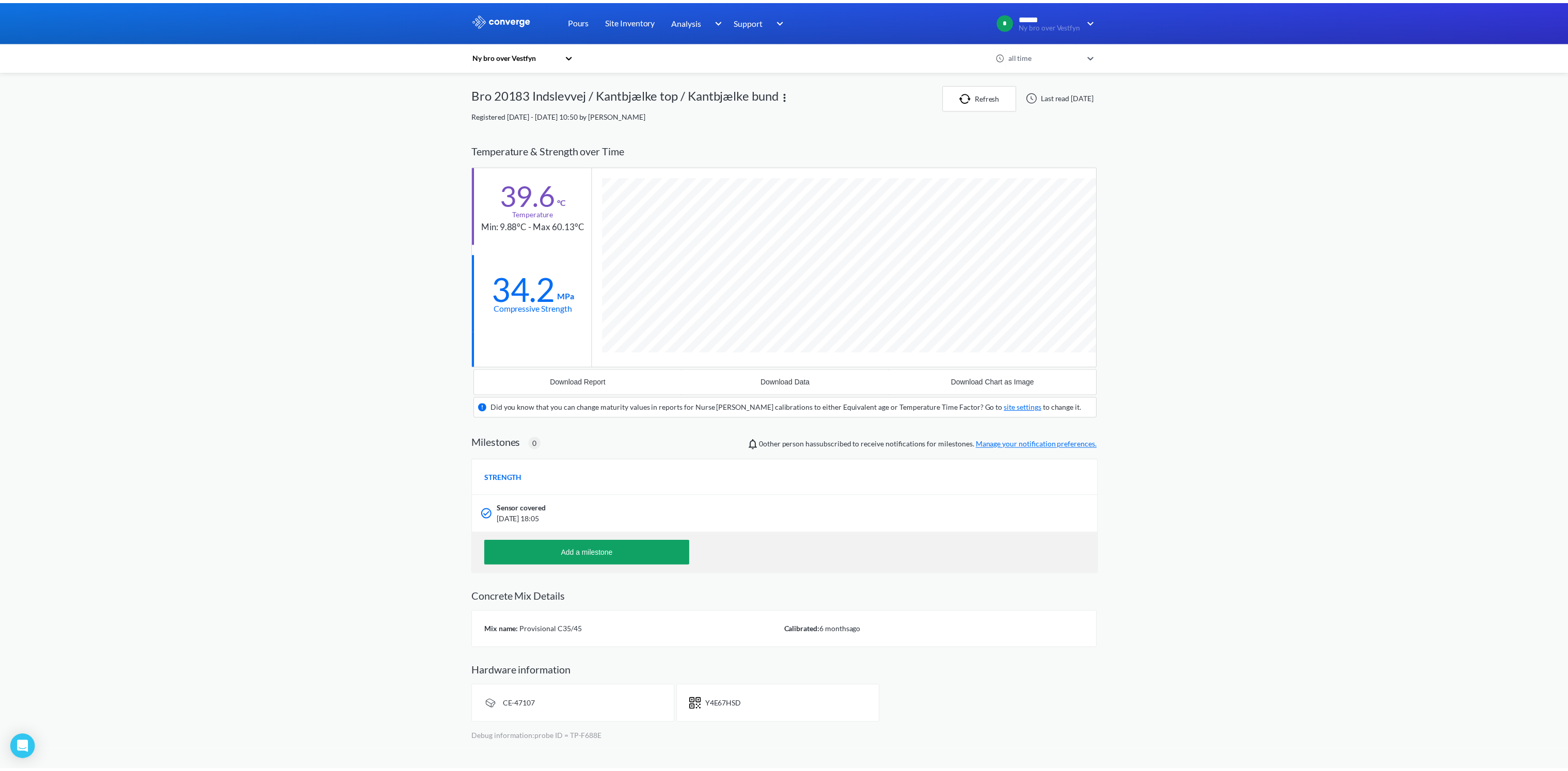
scroll to position [661, 629]
